Goal: Task Accomplishment & Management: Manage account settings

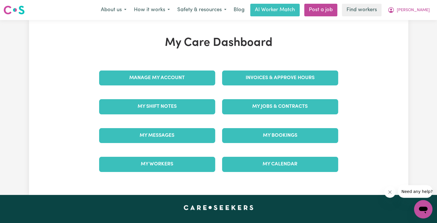
drag, startPoint x: 334, startPoint y: 65, endPoint x: 330, endPoint y: 66, distance: 4.4
click at [330, 66] on div "Invoices & Approve Hours" at bounding box center [279, 78] width 123 height 29
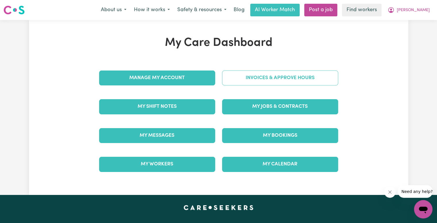
click at [286, 80] on link "Invoices & Approve Hours" at bounding box center [280, 78] width 116 height 15
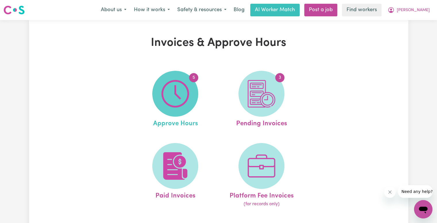
click at [186, 94] on img at bounding box center [175, 94] width 28 height 28
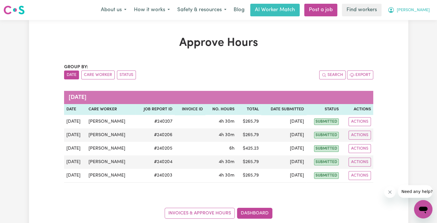
click at [422, 12] on span "[PERSON_NAME]" at bounding box center [412, 10] width 33 height 6
click at [409, 24] on link "My Dashboard" at bounding box center [409, 22] width 45 height 11
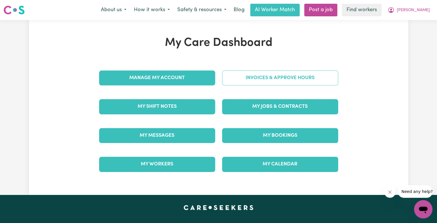
click at [275, 82] on link "Invoices & Approve Hours" at bounding box center [280, 78] width 116 height 15
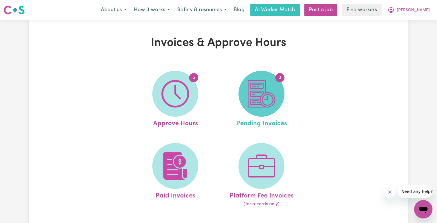
click at [272, 88] on img at bounding box center [261, 94] width 28 height 28
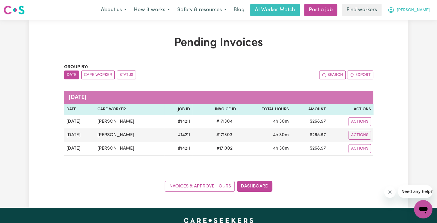
click at [425, 9] on span "[PERSON_NAME]" at bounding box center [412, 10] width 33 height 6
click at [415, 23] on link "My Dashboard" at bounding box center [409, 22] width 45 height 11
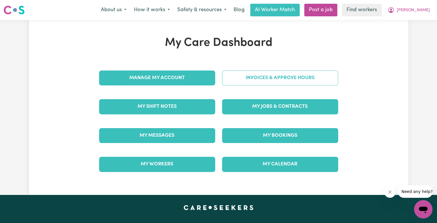
click at [266, 81] on link "Invoices & Approve Hours" at bounding box center [280, 78] width 116 height 15
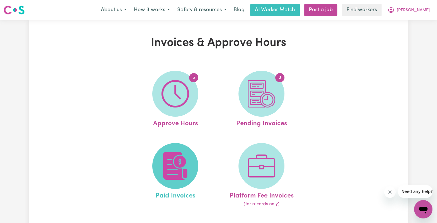
click at [167, 173] on img at bounding box center [175, 166] width 28 height 28
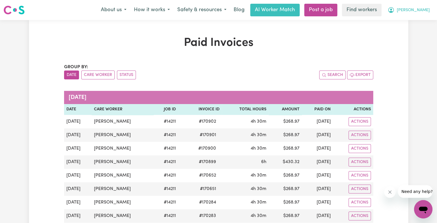
click at [425, 12] on span "[PERSON_NAME]" at bounding box center [412, 10] width 33 height 6
click at [411, 23] on link "My Dashboard" at bounding box center [409, 22] width 45 height 11
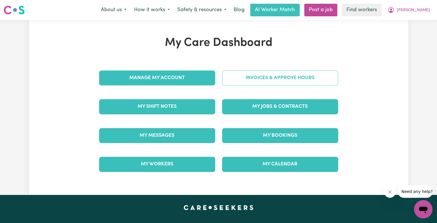
click at [283, 83] on link "Invoices & Approve Hours" at bounding box center [280, 78] width 116 height 15
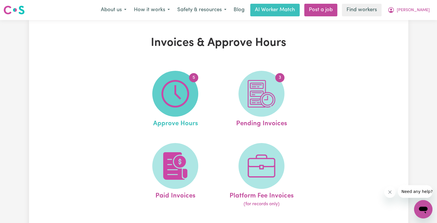
click at [176, 92] on img at bounding box center [175, 94] width 28 height 28
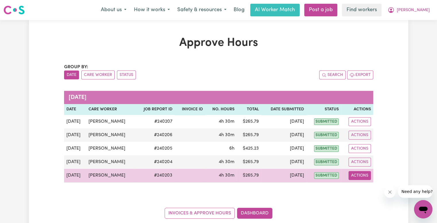
click at [363, 174] on button "Actions" at bounding box center [359, 175] width 22 height 9
click at [363, 187] on link "View Job Report" at bounding box center [373, 188] width 49 height 11
select select "pm"
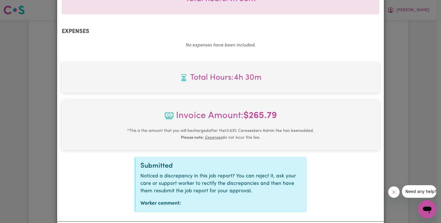
scroll to position [219, 0]
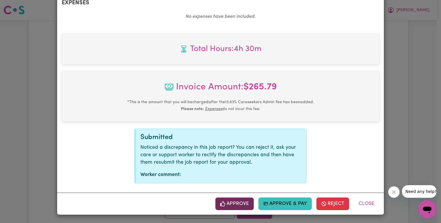
click at [233, 206] on button "Approve" at bounding box center [234, 204] width 38 height 13
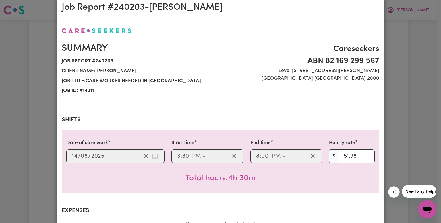
scroll to position [0, 0]
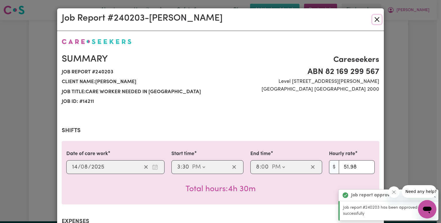
click at [374, 21] on button "Close" at bounding box center [376, 19] width 9 height 9
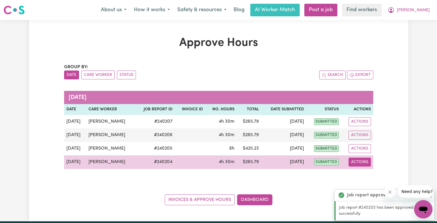
click at [361, 160] on button "Actions" at bounding box center [359, 162] width 22 height 9
click at [361, 173] on link "View Job Report" at bounding box center [373, 175] width 49 height 11
select select "pm"
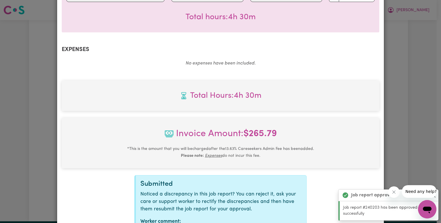
scroll to position [219, 0]
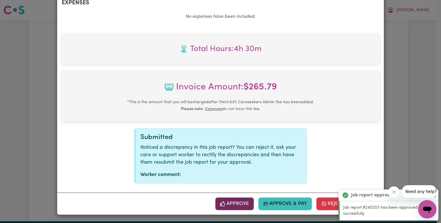
click at [234, 204] on button "Approve" at bounding box center [234, 204] width 38 height 13
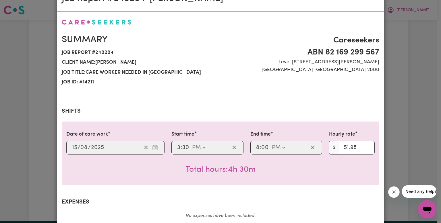
scroll to position [0, 0]
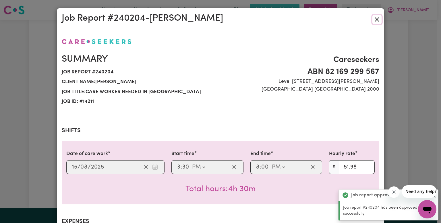
click at [375, 20] on button "Close" at bounding box center [376, 19] width 9 height 9
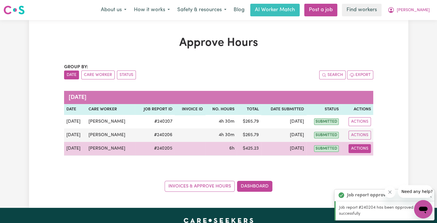
click at [361, 151] on button "Actions" at bounding box center [359, 148] width 22 height 9
click at [358, 165] on link "View Job Report" at bounding box center [373, 161] width 49 height 11
select select "pm"
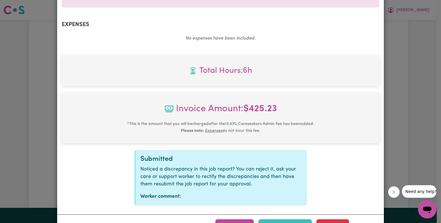
scroll to position [219, 0]
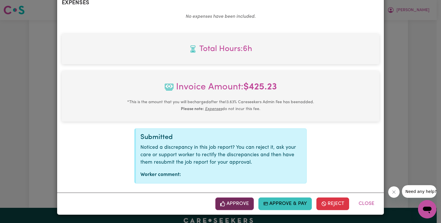
click at [245, 202] on button "Approve" at bounding box center [234, 204] width 38 height 13
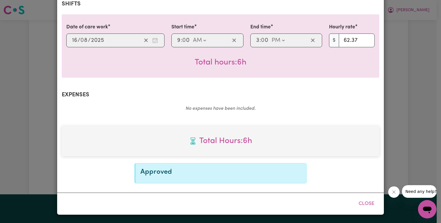
scroll to position [126, 0]
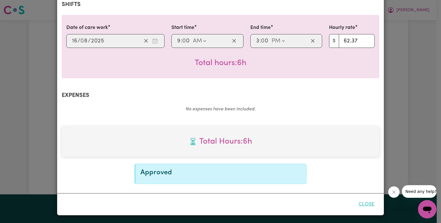
click at [362, 208] on button "Close" at bounding box center [367, 204] width 26 height 13
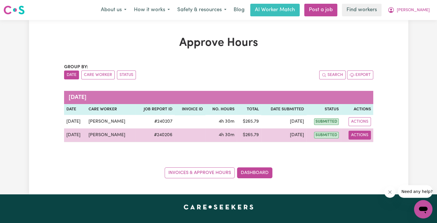
click at [354, 137] on button "Actions" at bounding box center [359, 135] width 22 height 9
click at [356, 148] on icon "View job report 240206" at bounding box center [356, 148] width 5 height 5
select select "pm"
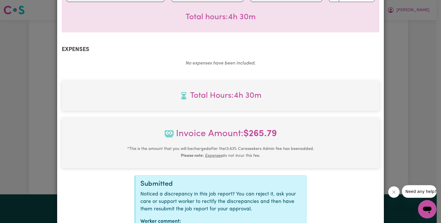
scroll to position [219, 0]
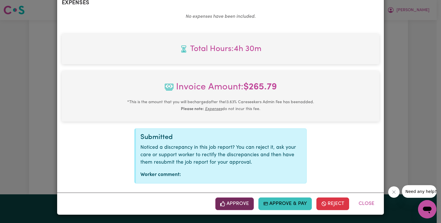
click at [229, 201] on button "Approve" at bounding box center [234, 204] width 38 height 13
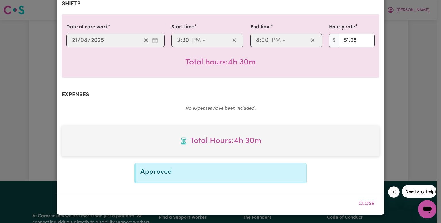
scroll to position [126, 0]
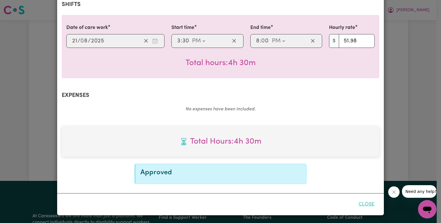
click at [368, 205] on button "Close" at bounding box center [367, 204] width 26 height 13
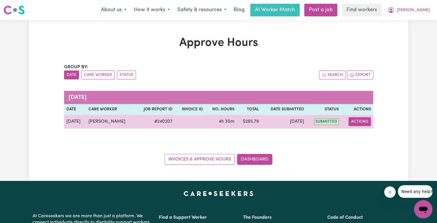
click at [353, 126] on button "Actions" at bounding box center [359, 121] width 22 height 9
click at [357, 135] on icon "View job report 240207" at bounding box center [356, 135] width 5 height 5
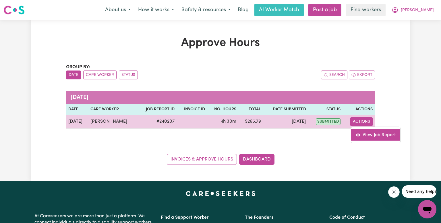
select select "pm"
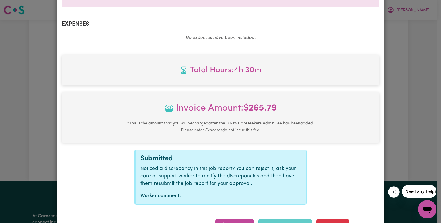
scroll to position [219, 0]
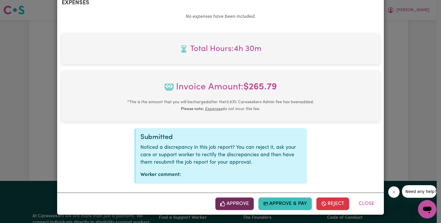
click at [218, 202] on button "Approve" at bounding box center [234, 204] width 38 height 13
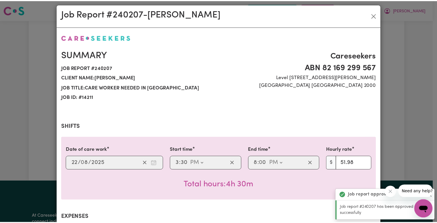
scroll to position [0, 0]
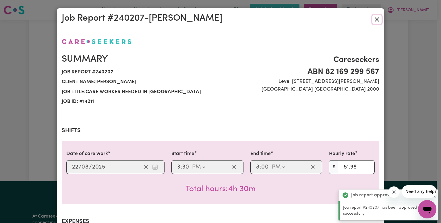
click at [373, 23] on button "Close" at bounding box center [376, 19] width 9 height 9
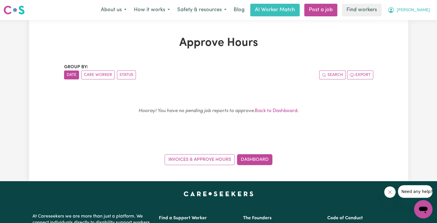
click at [416, 15] on button "[PERSON_NAME]" at bounding box center [408, 10] width 50 height 12
click at [411, 28] on link "Logout" at bounding box center [409, 33] width 45 height 11
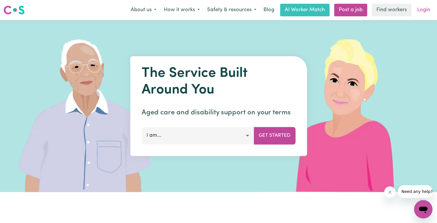
click at [422, 9] on link "Login" at bounding box center [423, 10] width 20 height 13
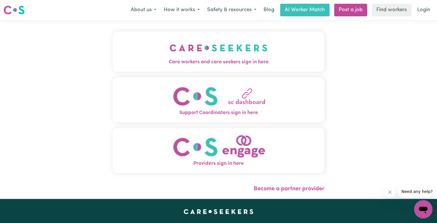
click at [185, 45] on button "Care workers and care seekers sign in here" at bounding box center [219, 52] width 212 height 40
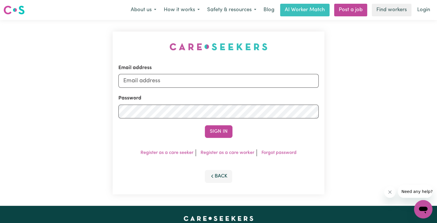
click at [207, 73] on div "Email address" at bounding box center [218, 76] width 200 height 24
drag, startPoint x: 205, startPoint y: 78, endPoint x: 205, endPoint y: 82, distance: 4.0
click at [205, 78] on input "Email address" at bounding box center [218, 81] width 200 height 14
drag, startPoint x: 216, startPoint y: 91, endPoint x: 416, endPoint y: 101, distance: 200.3
click at [416, 101] on div "Email address [EMAIL_ADDRESS][DOMAIN_NAME] Password Sign In Register as a care …" at bounding box center [218, 113] width 437 height 186
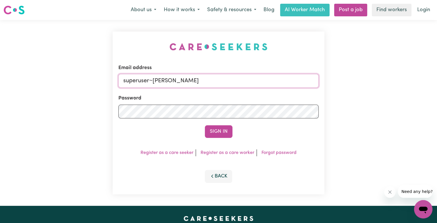
type input "[EMAIL_ADDRESS][DOMAIN_NAME]"
click at [205, 125] on button "Sign In" at bounding box center [219, 131] width 28 height 13
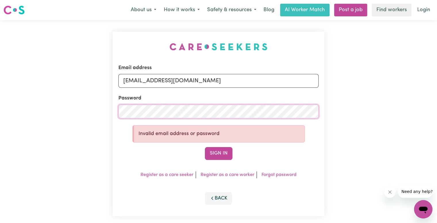
click at [75, 111] on div "Email address [EMAIL_ADDRESS][DOMAIN_NAME] Password Invalid email address or pa…" at bounding box center [218, 124] width 437 height 208
click at [205, 147] on button "Sign In" at bounding box center [219, 153] width 28 height 13
